Goal: Information Seeking & Learning: Find contact information

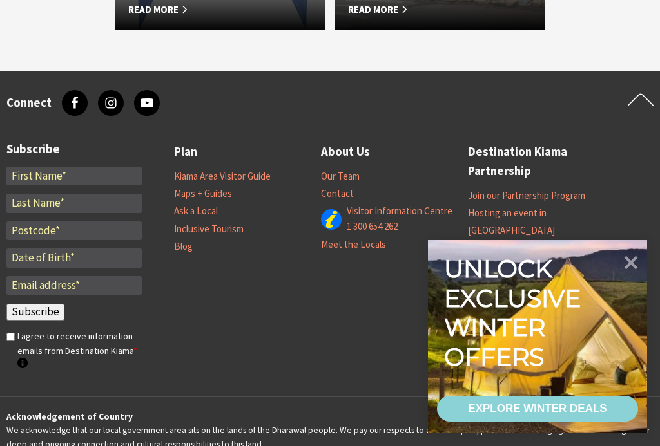
scroll to position [1465, 0]
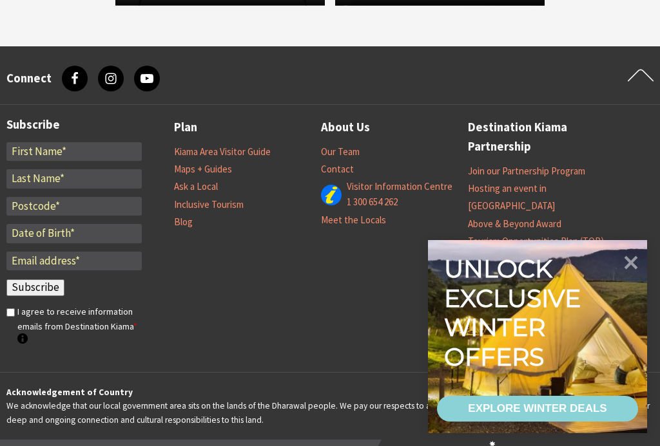
click at [631, 270] on icon at bounding box center [631, 263] width 14 height 14
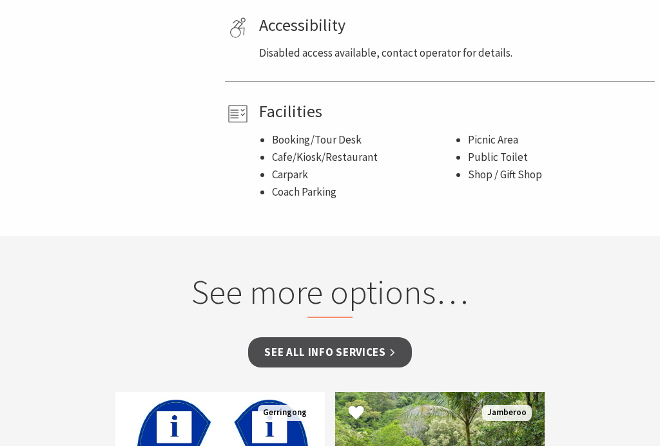
scroll to position [922, 0]
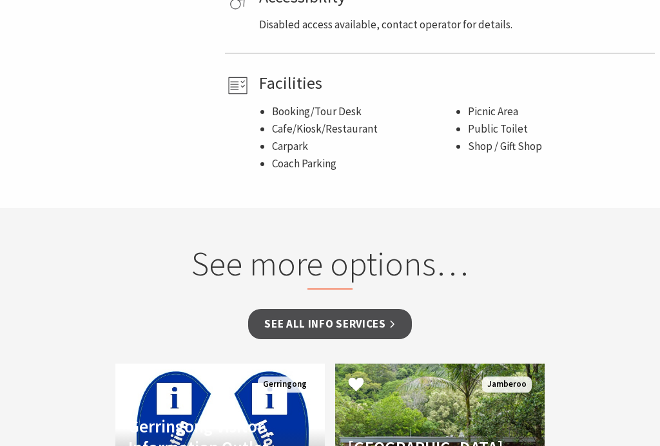
click at [297, 309] on link "See all Info Services" at bounding box center [330, 324] width 164 height 30
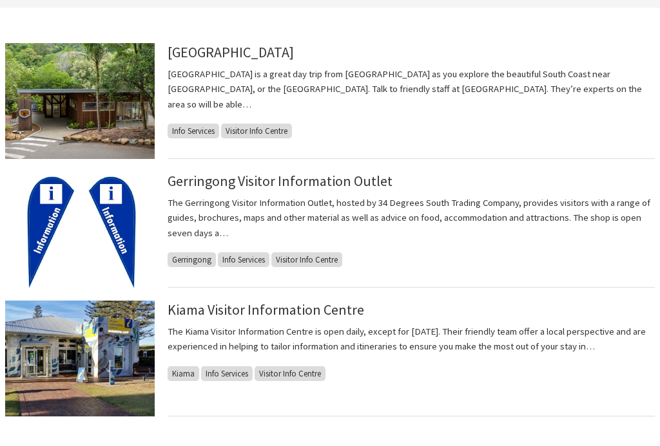
scroll to position [212, 0]
click at [224, 343] on p "The Kiama Visitor Information Centre is open daily, except for Christmas Day. T…" at bounding box center [411, 339] width 487 height 30
click at [221, 374] on span "Info Services" at bounding box center [227, 374] width 52 height 15
click at [224, 378] on span "Info Services" at bounding box center [227, 374] width 52 height 15
click at [215, 329] on p "The Kiama Visitor Information Centre is open daily, except for Christmas Day. T…" at bounding box center [411, 339] width 487 height 30
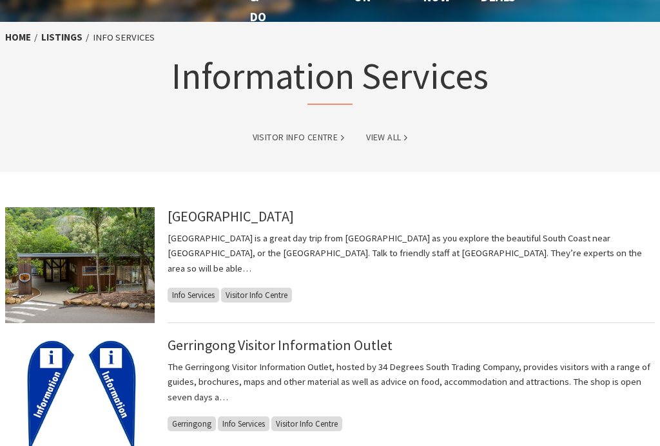
scroll to position [0, 0]
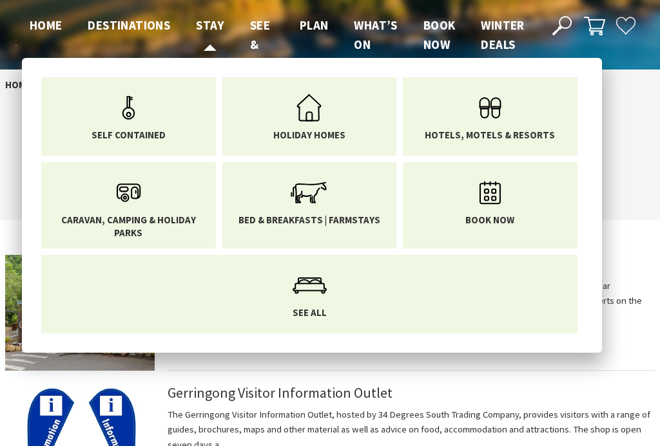
click at [196, 27] on span "Stay" at bounding box center [210, 24] width 28 height 15
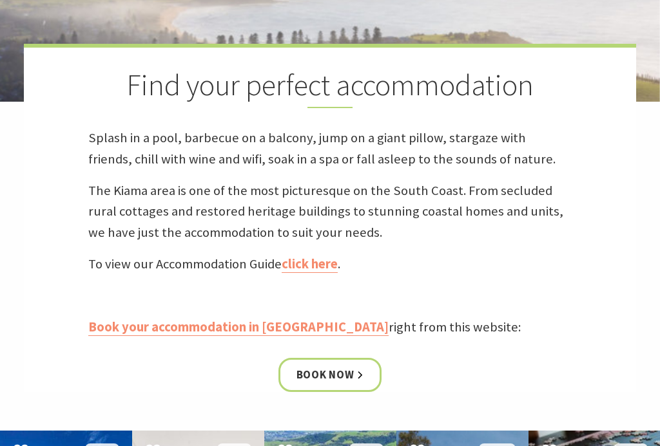
scroll to position [331, 0]
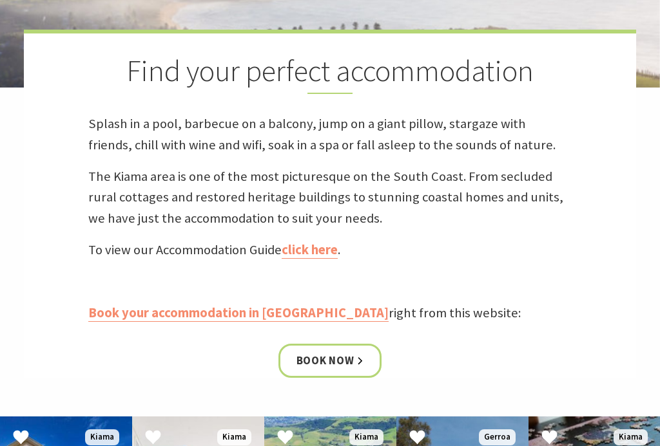
click at [310, 254] on link "click here" at bounding box center [310, 250] width 56 height 17
